Goal: Information Seeking & Learning: Learn about a topic

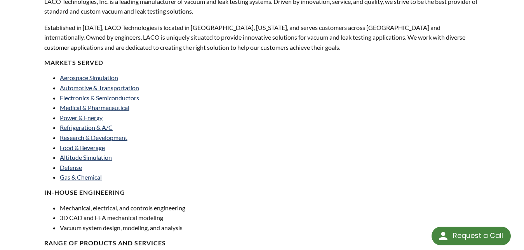
scroll to position [158, 0]
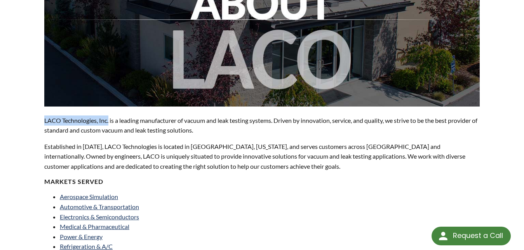
drag, startPoint x: 110, startPoint y: 111, endPoint x: 38, endPoint y: 113, distance: 71.9
click at [38, 113] on div "About LACO Technologies LACO Technologies, Inc. is a leading manufacturer of va…" at bounding box center [262, 230] width 497 height 684
copy p "LACO Technologies, Inc."
drag, startPoint x: 97, startPoint y: 138, endPoint x: 84, endPoint y: 138, distance: 12.8
click at [84, 141] on p "Established in 1975, LACO Technologies is located in Salt Lake City, Utah, and …" at bounding box center [261, 156] width 435 height 30
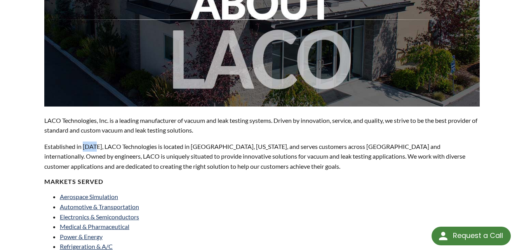
copy p "1975"
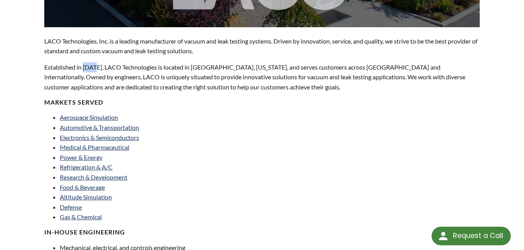
scroll to position [198, 0]
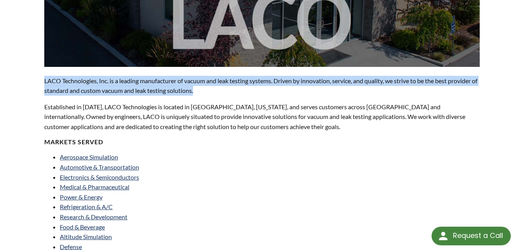
drag, startPoint x: 212, startPoint y: 84, endPoint x: 38, endPoint y: 72, distance: 175.2
click at [38, 72] on div "About LACO Technologies LACO Technologies, Inc. is a leading manufacturer of va…" at bounding box center [262, 191] width 497 height 684
copy p "LACO Technologies, Inc. is a leading manufacturer of vacuum and leak testing sy…"
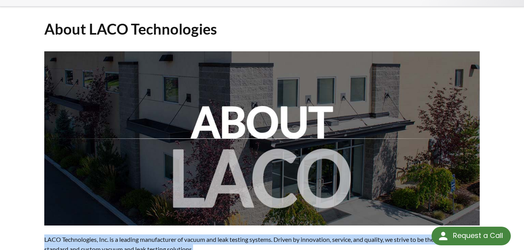
scroll to position [0, 0]
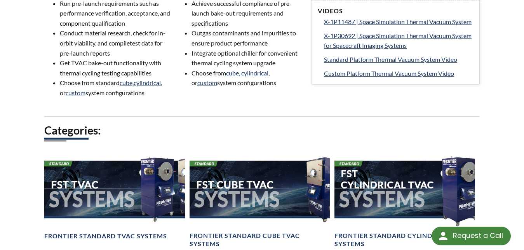
scroll to position [555, 0]
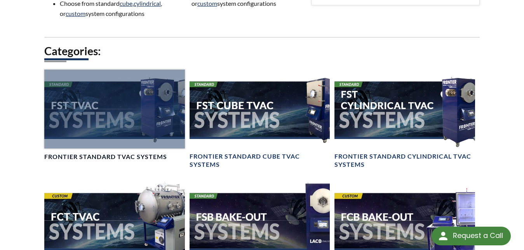
click at [126, 114] on div at bounding box center [114, 109] width 141 height 79
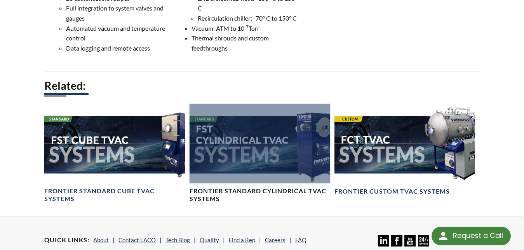
scroll to position [630, 0]
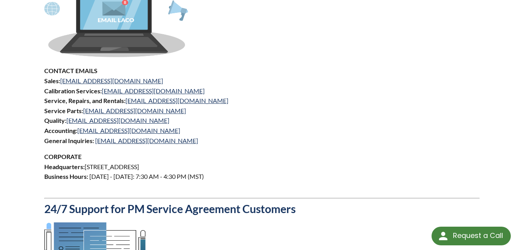
scroll to position [436, 0]
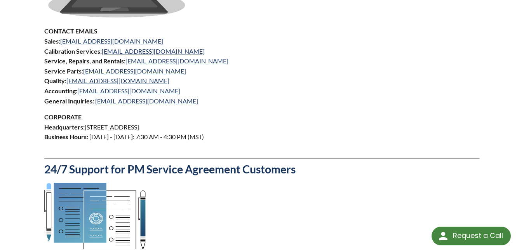
drag, startPoint x: 234, startPoint y: 118, endPoint x: 86, endPoint y: 119, distance: 148.4
click at [86, 119] on p "CORPORATE Headquarters: [STREET_ADDRESS] Business Hours: [DATE] - [DATE]: 7:30 …" at bounding box center [261, 132] width 435 height 40
drag, startPoint x: 301, startPoint y: 92, endPoint x: 238, endPoint y: 67, distance: 67.8
click at [298, 92] on p "CONTACT EMAILS Sales: [EMAIL_ADDRESS][DOMAIN_NAME] Calibration Services: [EMAIL…" at bounding box center [261, 66] width 435 height 80
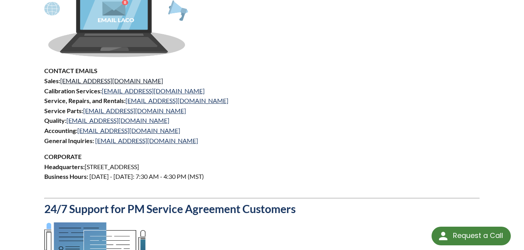
scroll to position [357, 0]
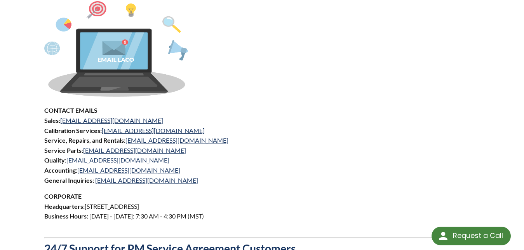
click at [245, 113] on p "CONTACT EMAILS Sales: sales@lacotech.com Calibration Services: calibrations@lac…" at bounding box center [261, 145] width 435 height 80
drag, startPoint x: 119, startPoint y: 112, endPoint x: 62, endPoint y: 110, distance: 57.2
click at [62, 110] on p "CONTACT EMAILS Sales: sales@lacotech.com Calibration Services: calibrations@lac…" at bounding box center [261, 145] width 435 height 80
copy link "sales@lacotech.com"
click at [258, 92] on div "Established in 1975, LACO Technologies is located in Salt Lake City, Utah, and …" at bounding box center [261, 121] width 435 height 774
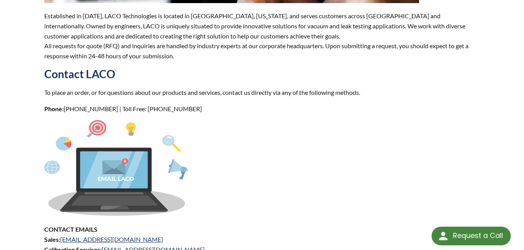
scroll to position [198, 0]
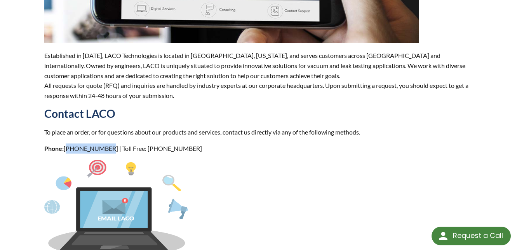
drag, startPoint x: 105, startPoint y: 139, endPoint x: 65, endPoint y: 139, distance: 40.4
click at [65, 143] on p "Phone: 801-486-1004 | Toll Free: 800-465-1004" at bounding box center [261, 148] width 435 height 10
copy p "[PHONE_NUMBER]"
click at [251, 160] on p at bounding box center [261, 209] width 435 height 98
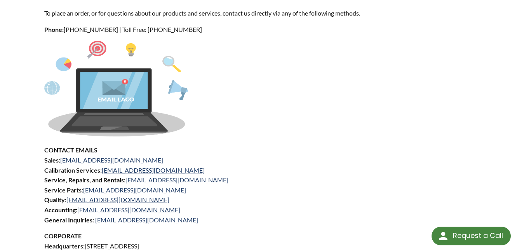
scroll to position [396, 0]
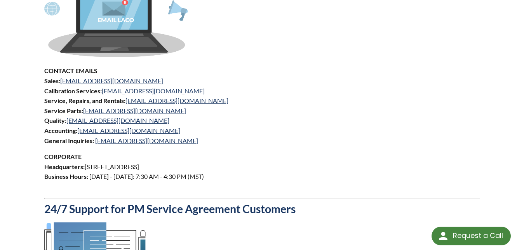
drag, startPoint x: 228, startPoint y: 159, endPoint x: 104, endPoint y: 144, distance: 125.3
click at [87, 155] on p "CORPORATE Headquarters: 3085 West Directors Row, Salt Lake City, UT 84104 Busin…" at bounding box center [261, 171] width 435 height 40
copy p "3085 West Directors Row, Salt Lake City, UT 84104"
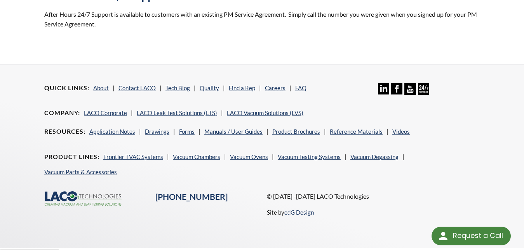
scroll to position [621, 0]
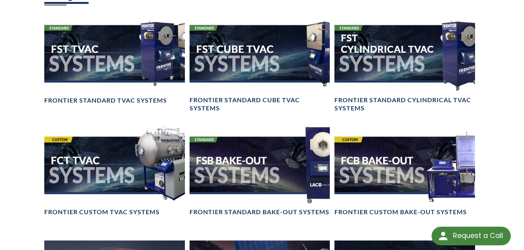
scroll to position [571, 0]
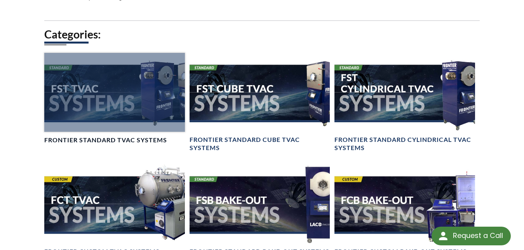
click at [146, 79] on div at bounding box center [114, 92] width 141 height 79
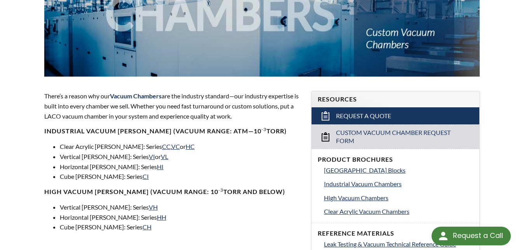
scroll to position [238, 0]
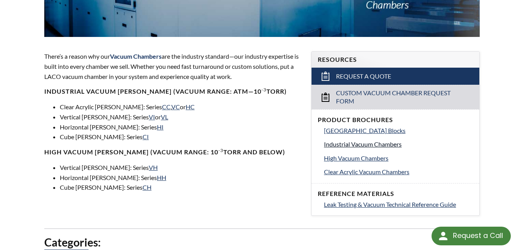
click at [351, 140] on span "Industrial Vacuum Chambers" at bounding box center [363, 143] width 78 height 7
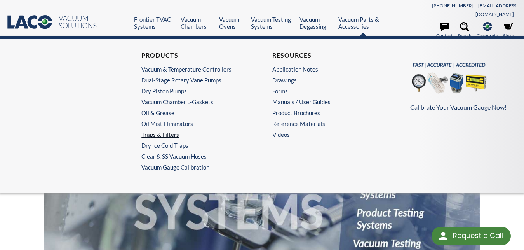
click at [156, 132] on link "Traps & Filters" at bounding box center [194, 134] width 106 height 7
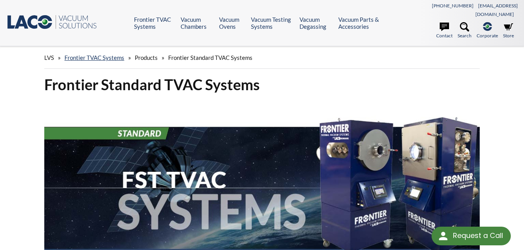
scroll to position [40, 0]
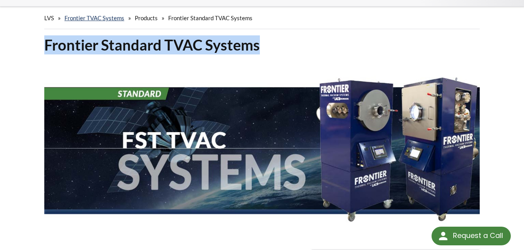
drag, startPoint x: 214, startPoint y: 39, endPoint x: 43, endPoint y: 39, distance: 171.3
click at [43, 39] on div "Frontier Standard TVAC Systems" at bounding box center [262, 136] width 445 height 202
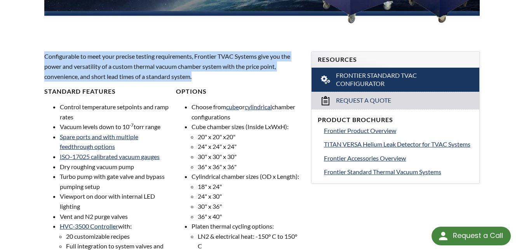
drag, startPoint x: 204, startPoint y: 69, endPoint x: 44, endPoint y: 49, distance: 161.2
click at [44, 49] on div "Configurable to meet your precise testing requirements, Frontier TVAC Systems g…" at bounding box center [173, 174] width 267 height 270
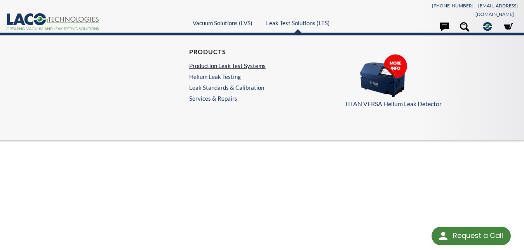
click at [216, 63] on link "Production Leak Test Systems" at bounding box center [227, 65] width 77 height 7
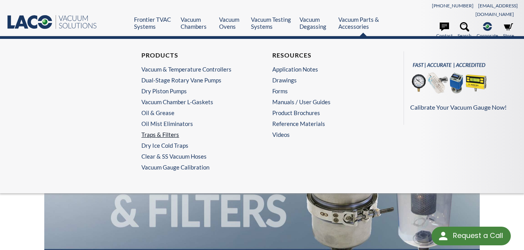
click at [167, 131] on link "Traps & Filters" at bounding box center [194, 134] width 106 height 7
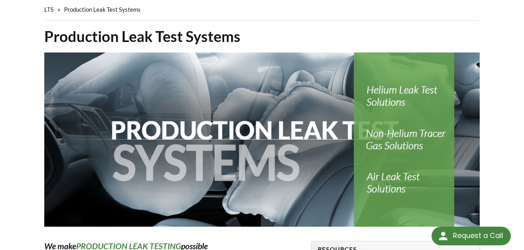
scroll to position [9, 0]
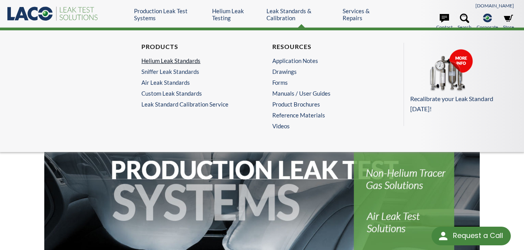
click at [173, 57] on link "Helium Leak Standards" at bounding box center [194, 60] width 106 height 7
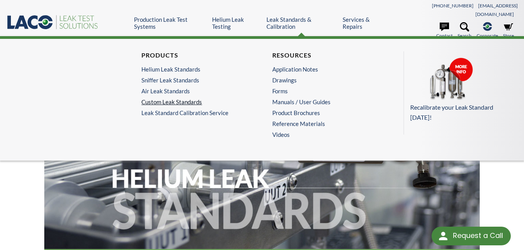
click at [168, 98] on link "Custom Leak Standards" at bounding box center [194, 101] width 106 height 7
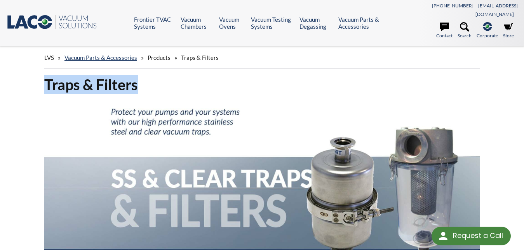
drag, startPoint x: 142, startPoint y: 77, endPoint x: 42, endPoint y: 76, distance: 99.8
click at [42, 76] on div "Traps & Filters" at bounding box center [262, 176] width 445 height 202
copy h1 "Traps & Filters"
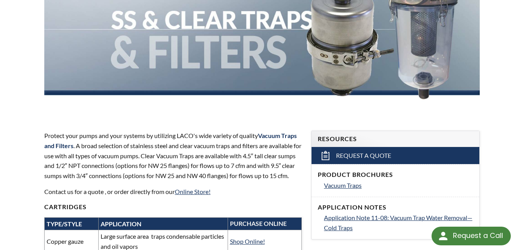
scroll to position [198, 0]
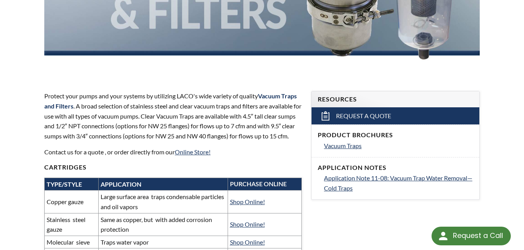
drag, startPoint x: 78, startPoint y: 141, endPoint x: 44, endPoint y: 90, distance: 61.1
click at [44, 91] on p "Protect your pumps and your systems by utilizing LACO's wide variety of quality…" at bounding box center [173, 116] width 258 height 50
copy p "Protect your pumps and your systems by utilizing LACO's wide variety of quality…"
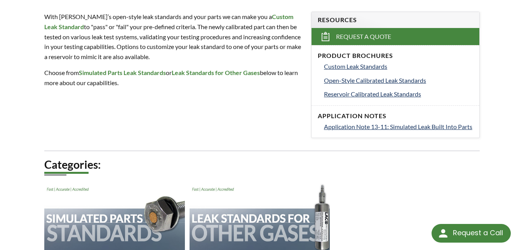
scroll to position [238, 0]
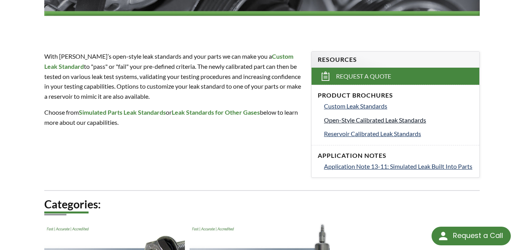
click at [346, 116] on span "Open-Style Calibrated Leak Standards" at bounding box center [375, 119] width 102 height 7
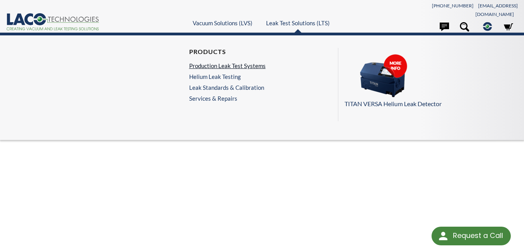
click at [217, 63] on link "Production Leak Test Systems" at bounding box center [227, 65] width 77 height 7
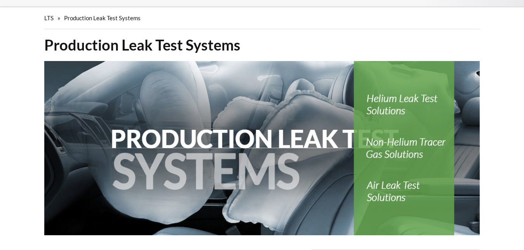
scroll to position [40, 0]
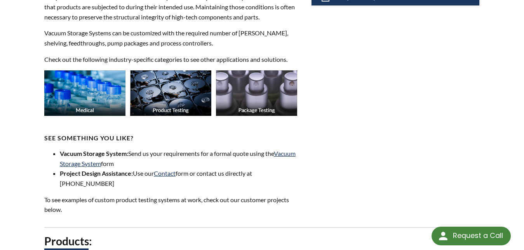
scroll to position [475, 0]
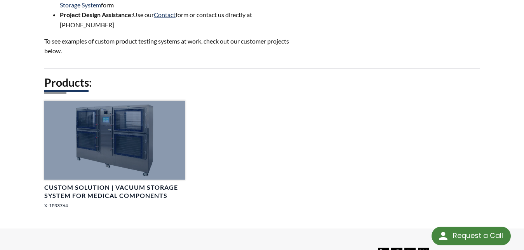
click at [115, 163] on link "Custom Solution | Vacuum Storage System for Medical Components X-1P33764" at bounding box center [114, 158] width 141 height 115
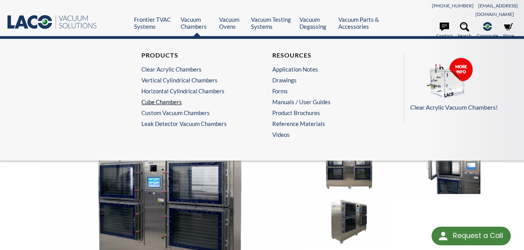
click at [170, 99] on link "Cube Chambers" at bounding box center [194, 101] width 106 height 7
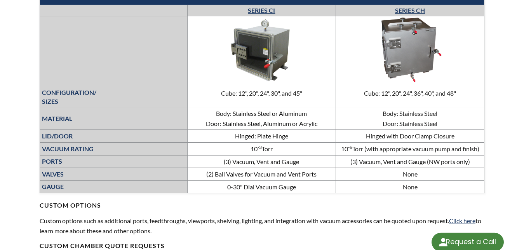
scroll to position [277, 0]
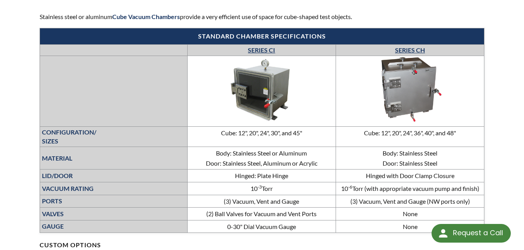
click at [269, 94] on img at bounding box center [261, 90] width 117 height 66
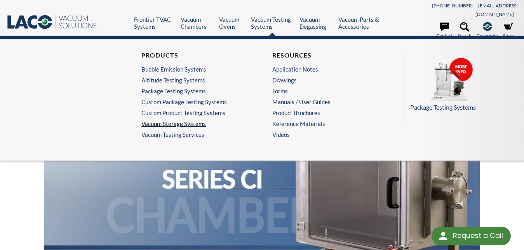
click at [174, 120] on link "Vacuum Storage Systems" at bounding box center [194, 123] width 106 height 7
